Goal: Task Accomplishment & Management: Manage account settings

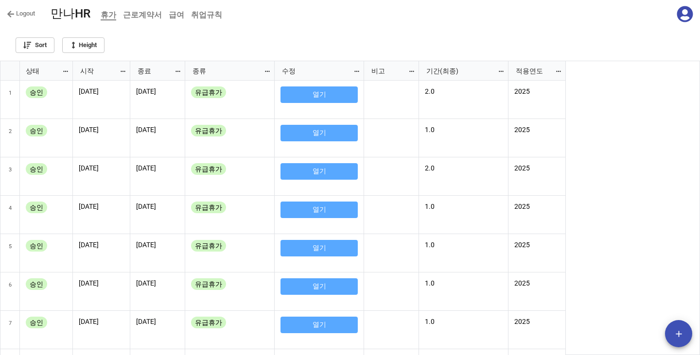
scroll to position [288, 694]
click at [686, 14] on icon at bounding box center [685, 14] width 17 height 17
click at [24, 13] on link "Logout" at bounding box center [21, 14] width 28 height 10
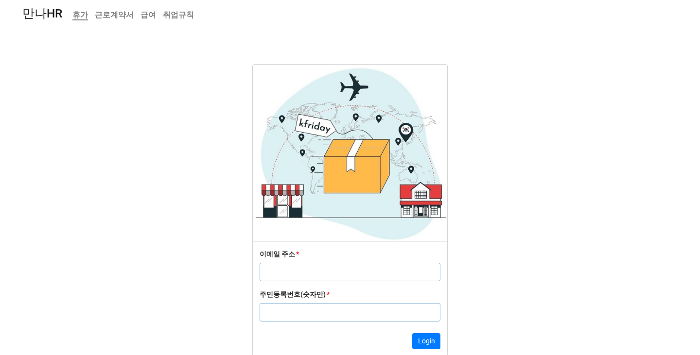
click at [301, 285] on div "이메일 주소 *" at bounding box center [350, 269] width 181 height 40
click at [312, 271] on input "text" at bounding box center [350, 272] width 181 height 18
paste input "8401251058710"
type input "8401251058710"
paste input "[EMAIL_ADDRESS][DOMAIN_NAME]"
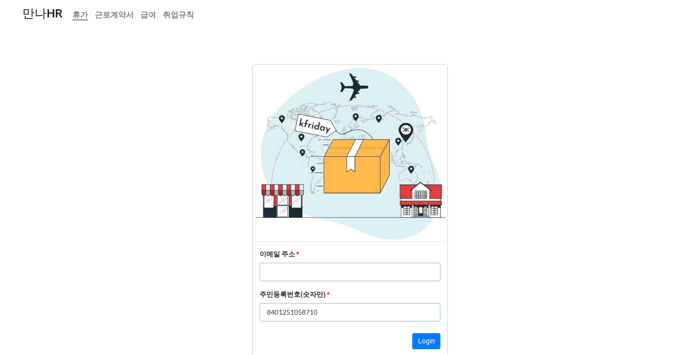
type input "[EMAIL_ADDRESS][DOMAIN_NAME]"
click button "Login" at bounding box center [426, 342] width 28 height 17
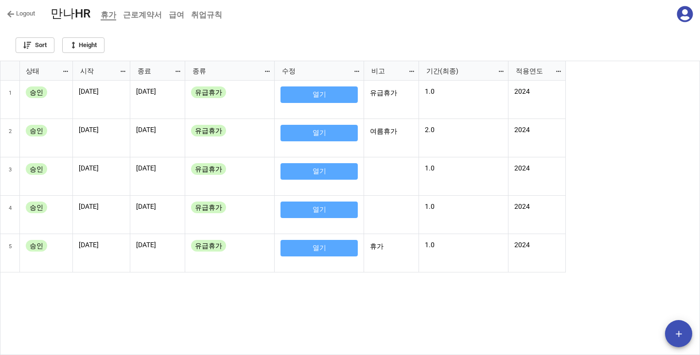
scroll to position [5, 5]
click at [689, 17] on icon at bounding box center [685, 14] width 16 height 16
